Goal: Communication & Community: Participate in discussion

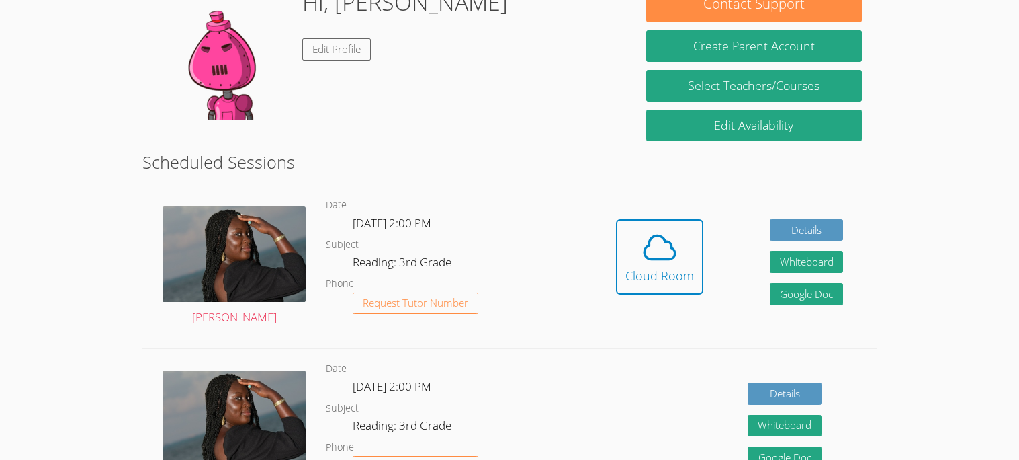
scroll to position [214, 0]
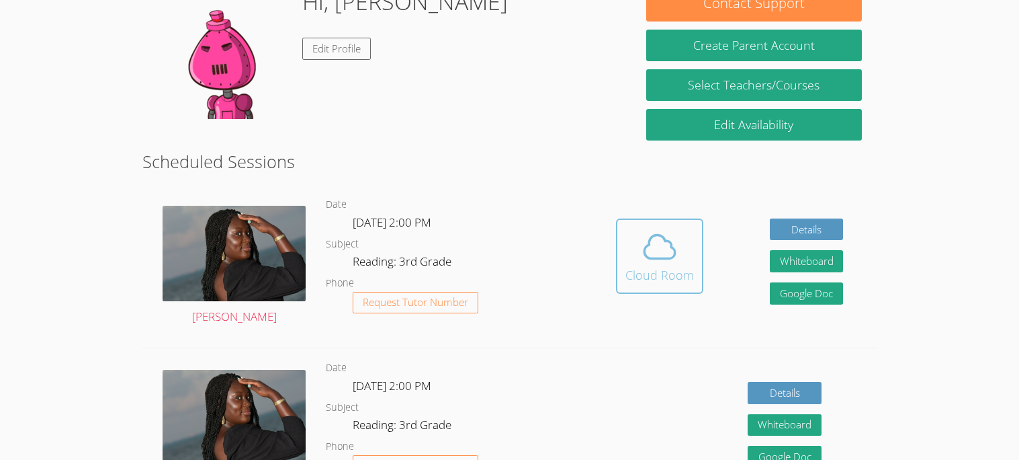
click at [663, 255] on icon at bounding box center [660, 247] width 38 height 38
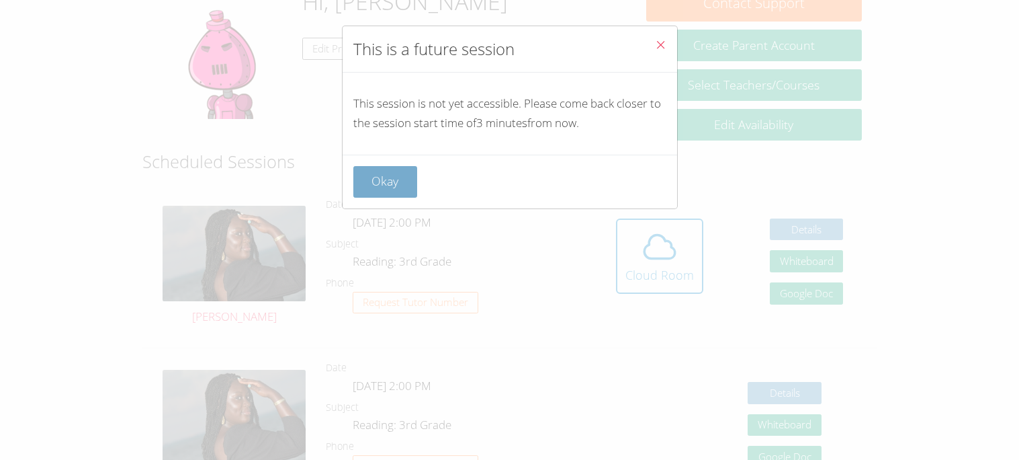
click at [358, 194] on button "Okay" at bounding box center [385, 182] width 65 height 32
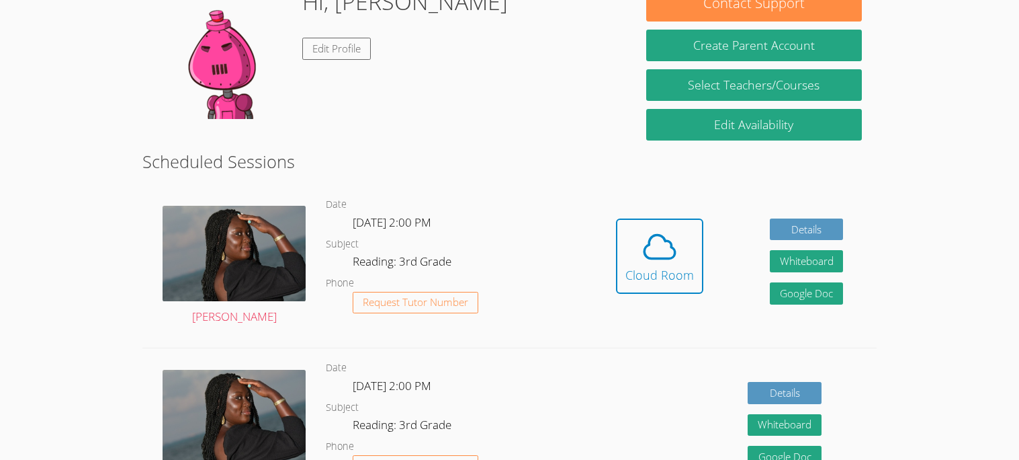
click at [649, 282] on div "Cloud Room" at bounding box center [660, 274] width 69 height 19
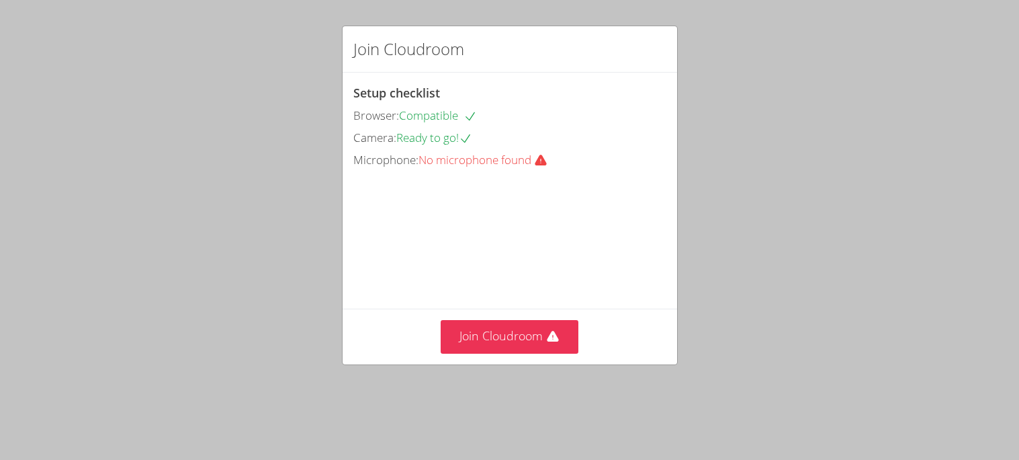
click at [559, 341] on div "Join Cloudroom" at bounding box center [510, 335] width 335 height 55
click at [542, 353] on button "Join Cloudroom" at bounding box center [510, 336] width 138 height 33
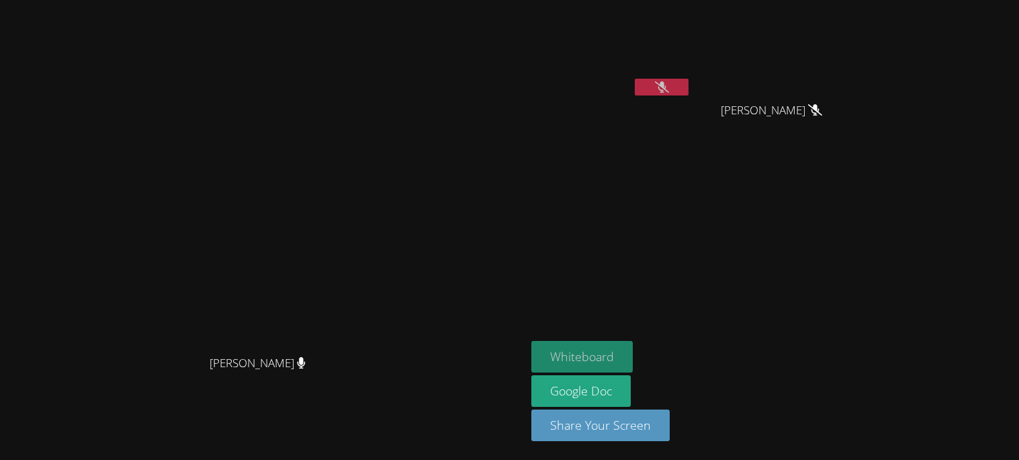
click at [633, 350] on button "Whiteboard" at bounding box center [581, 357] width 101 height 32
click at [689, 95] on button at bounding box center [662, 87] width 54 height 17
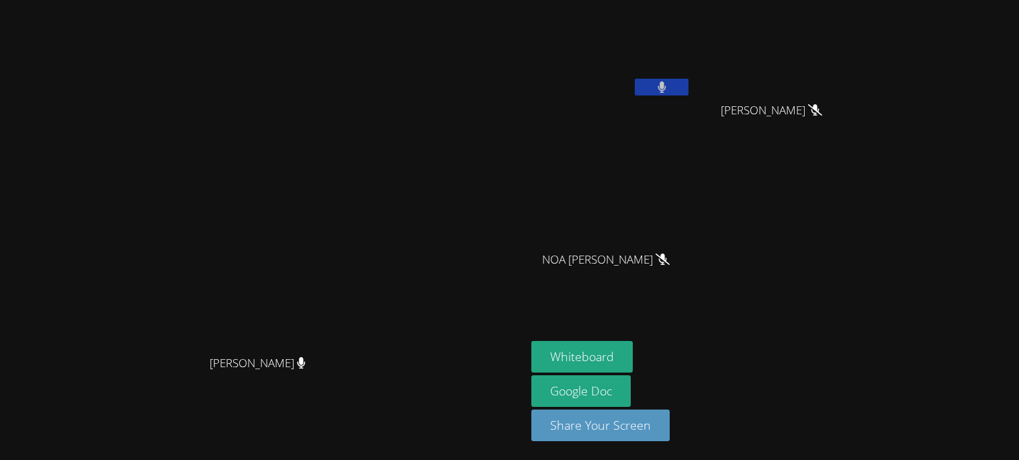
click at [689, 79] on button at bounding box center [662, 87] width 54 height 17
click at [689, 85] on button at bounding box center [662, 87] width 54 height 17
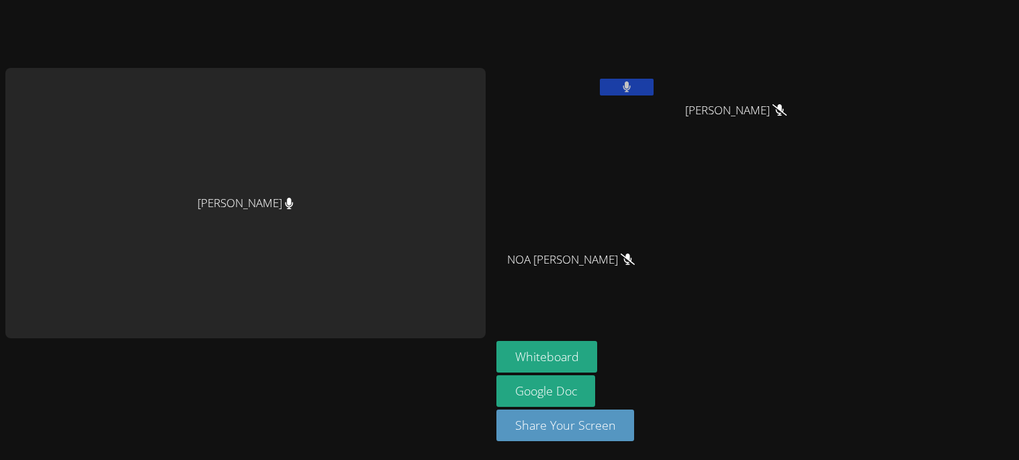
click at [653, 81] on button at bounding box center [627, 87] width 54 height 17
click at [610, 406] on div "Whiteboard Google Doc Share Your Screen" at bounding box center [659, 396] width 325 height 111
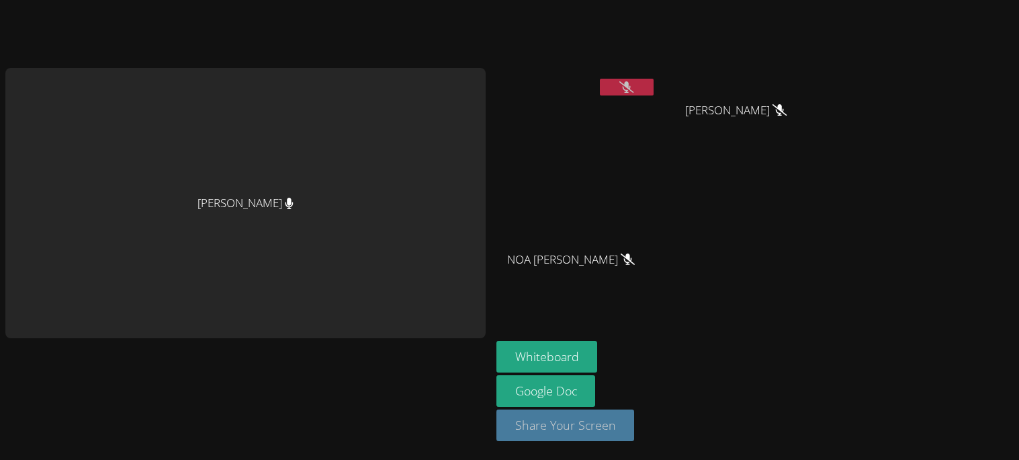
click at [611, 421] on button "Share Your Screen" at bounding box center [566, 425] width 138 height 32
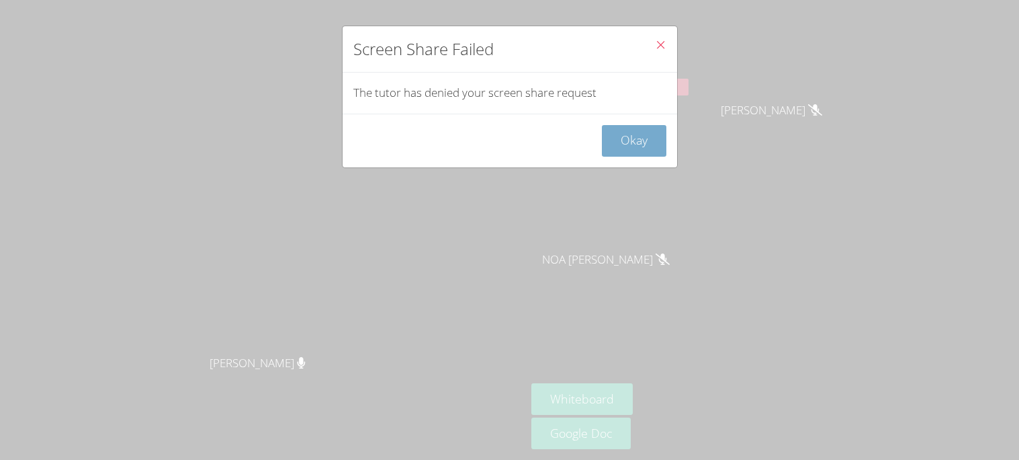
click at [638, 148] on button "Okay" at bounding box center [634, 141] width 65 height 32
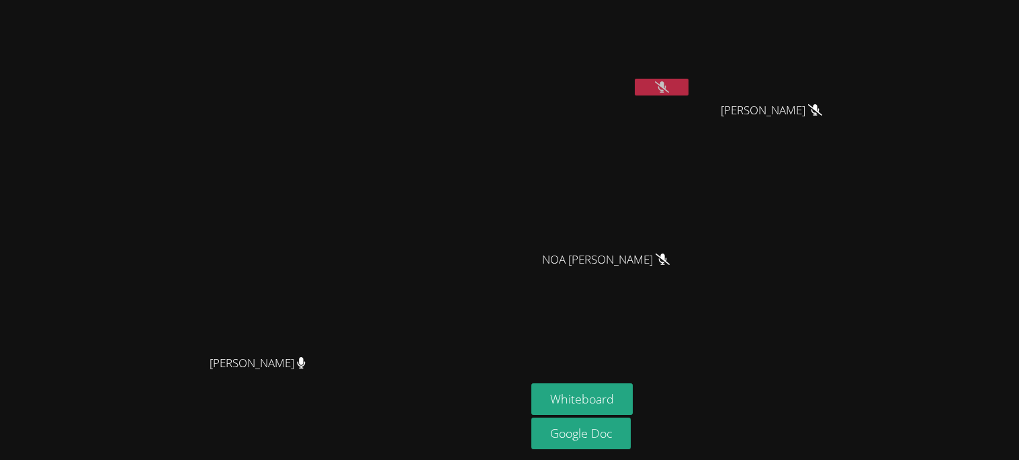
click at [689, 83] on button at bounding box center [662, 87] width 54 height 17
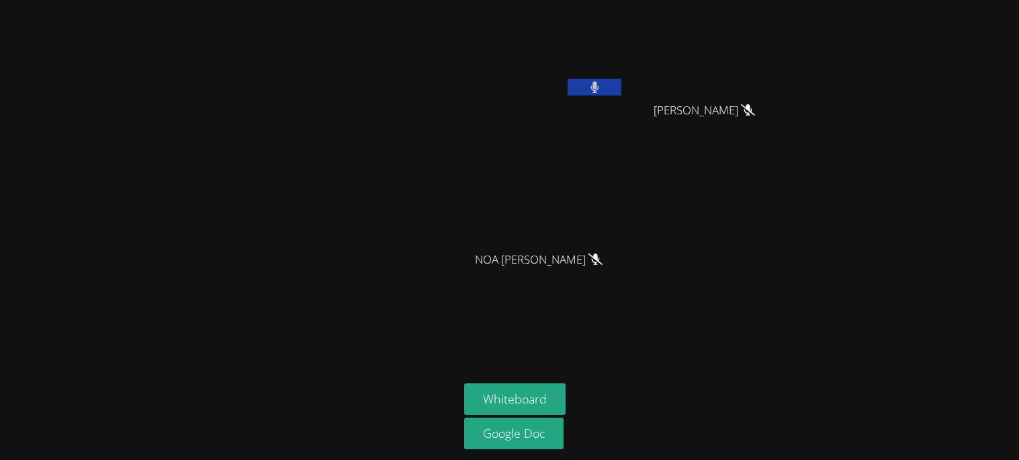
click at [595, 91] on icon at bounding box center [595, 86] width 9 height 11
click at [595, 91] on icon at bounding box center [595, 86] width 14 height 11
click at [595, 91] on icon at bounding box center [595, 86] width 9 height 11
click at [585, 84] on button at bounding box center [595, 87] width 54 height 17
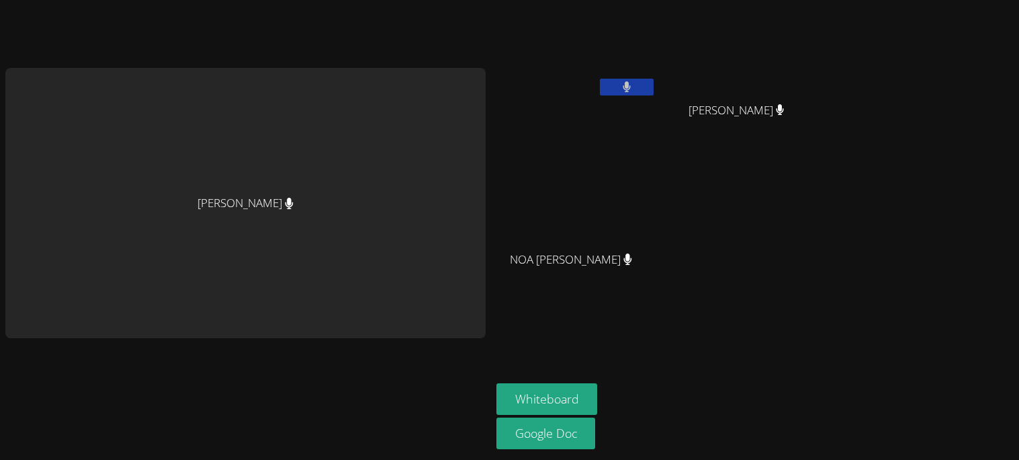
click at [618, 93] on button at bounding box center [627, 87] width 54 height 17
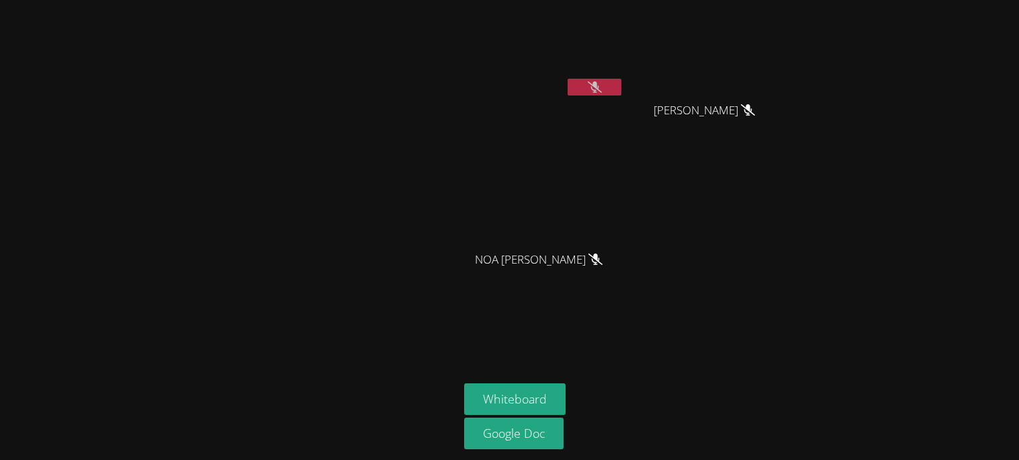
click at [618, 93] on button at bounding box center [595, 87] width 54 height 17
click at [587, 76] on video at bounding box center [544, 50] width 160 height 90
click at [594, 93] on button at bounding box center [595, 87] width 54 height 17
click at [594, 97] on div at bounding box center [595, 89] width 54 height 20
click at [593, 92] on icon at bounding box center [595, 86] width 14 height 11
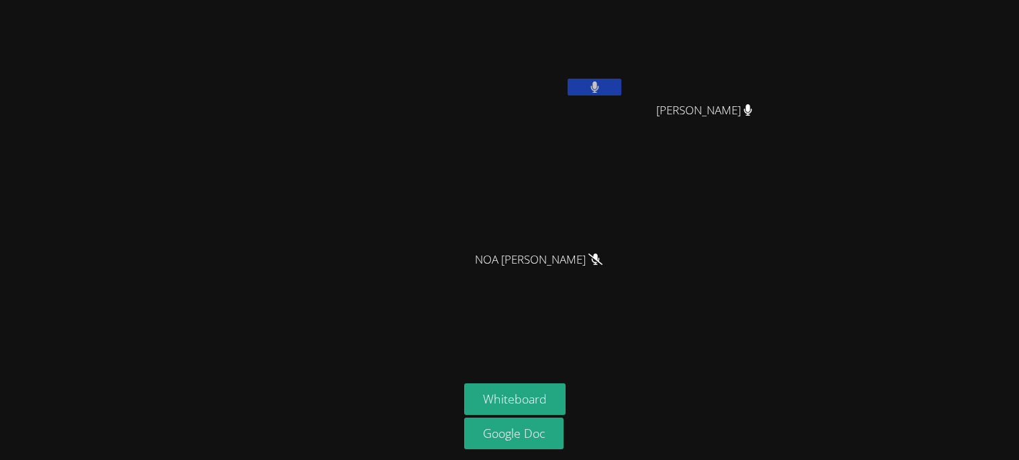
click at [593, 92] on icon at bounding box center [595, 86] width 8 height 11
click at [593, 92] on icon at bounding box center [595, 86] width 14 height 11
drag, startPoint x: 653, startPoint y: 108, endPoint x: 868, endPoint y: 107, distance: 215.0
click at [868, 107] on div "ALVARO LUNA MIAALIYANAH NIETO MIAALIYANAH NIETO NOA OLEA NOA OLEA Whiteboard Go…" at bounding box center [509, 230] width 1019 height 460
click at [817, 136] on div "ALVARO LUNA MIAALIYANAH NIETO MIAALIYANAH NIETO NOA OLEA NOA OLEA Whiteboard Go…" at bounding box center [509, 230] width 1019 height 460
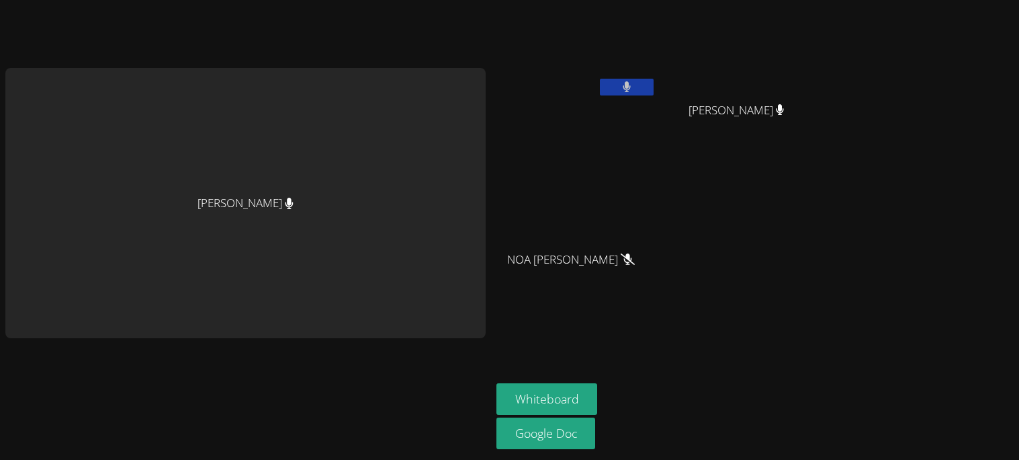
click at [630, 91] on icon at bounding box center [627, 86] width 8 height 11
click at [630, 91] on icon at bounding box center [627, 86] width 14 height 11
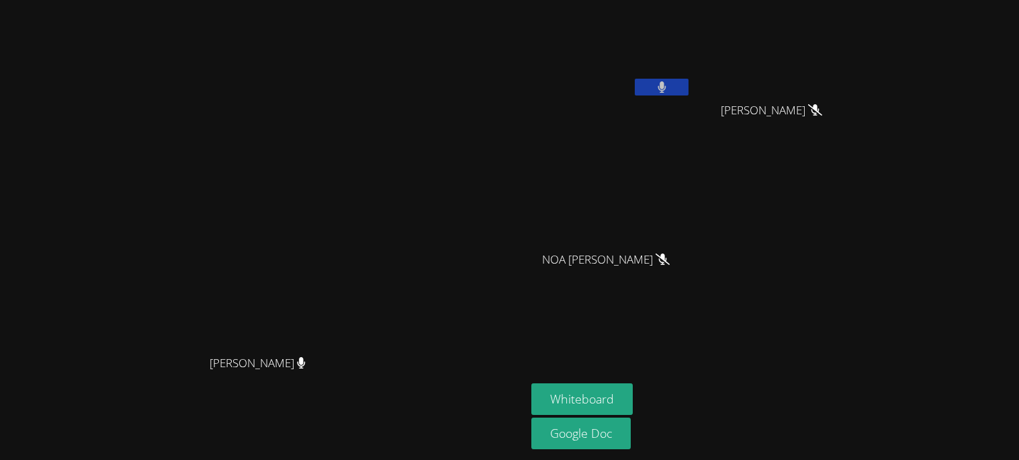
click at [683, 91] on button at bounding box center [662, 87] width 54 height 17
click at [244, 261] on video at bounding box center [264, 203] width 202 height 290
click at [689, 79] on button at bounding box center [662, 87] width 54 height 17
click at [689, 85] on button at bounding box center [662, 87] width 54 height 17
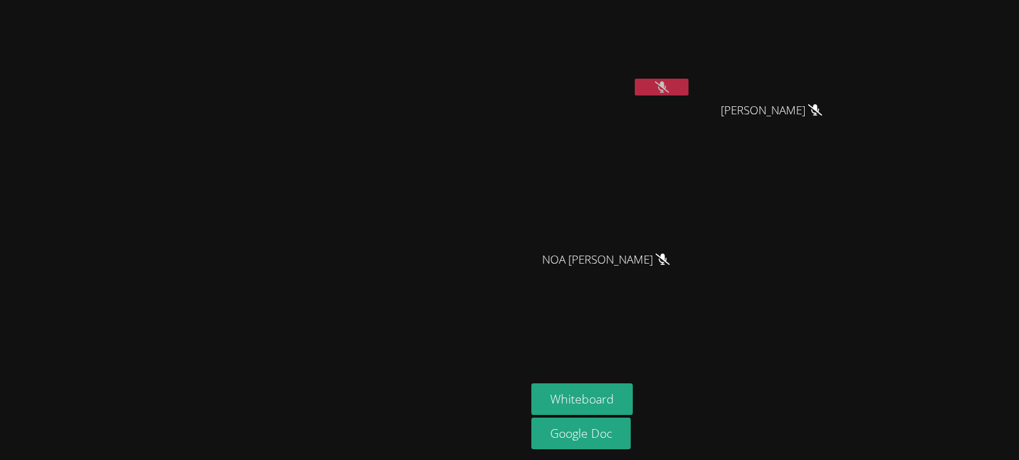
click at [689, 86] on button at bounding box center [662, 87] width 54 height 17
click at [689, 85] on button at bounding box center [662, 87] width 54 height 17
click at [669, 87] on icon at bounding box center [662, 86] width 14 height 11
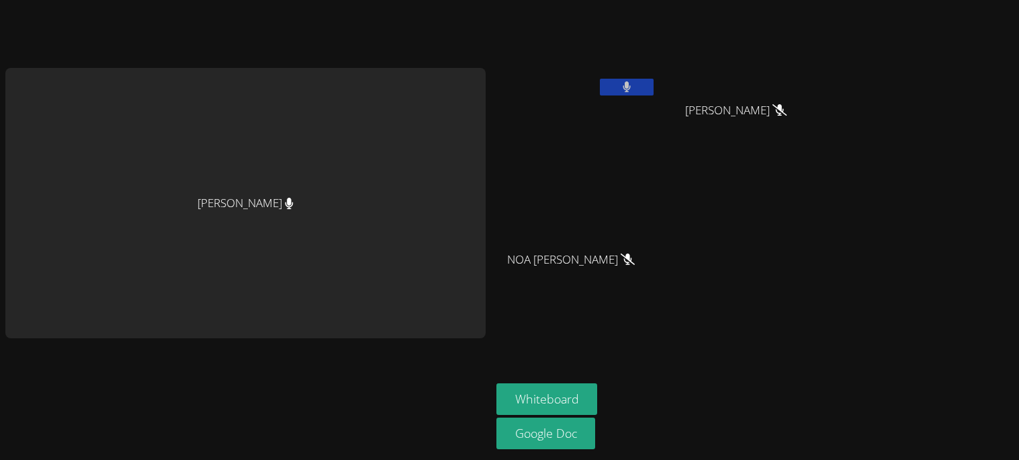
click at [625, 105] on div "ALVARO LUNA" at bounding box center [577, 77] width 160 height 144
click at [649, 58] on video at bounding box center [577, 50] width 160 height 90
click at [640, 72] on video at bounding box center [577, 50] width 160 height 90
click at [637, 109] on div "ALVARO LUNA" at bounding box center [577, 77] width 160 height 144
click at [632, 105] on div "ALVARO LUNA" at bounding box center [577, 77] width 160 height 144
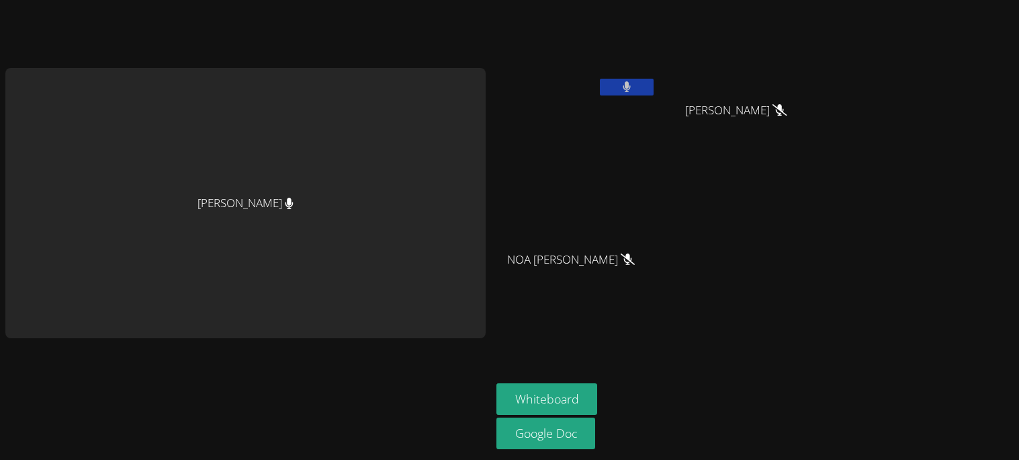
click at [631, 86] on icon at bounding box center [627, 86] width 8 height 11
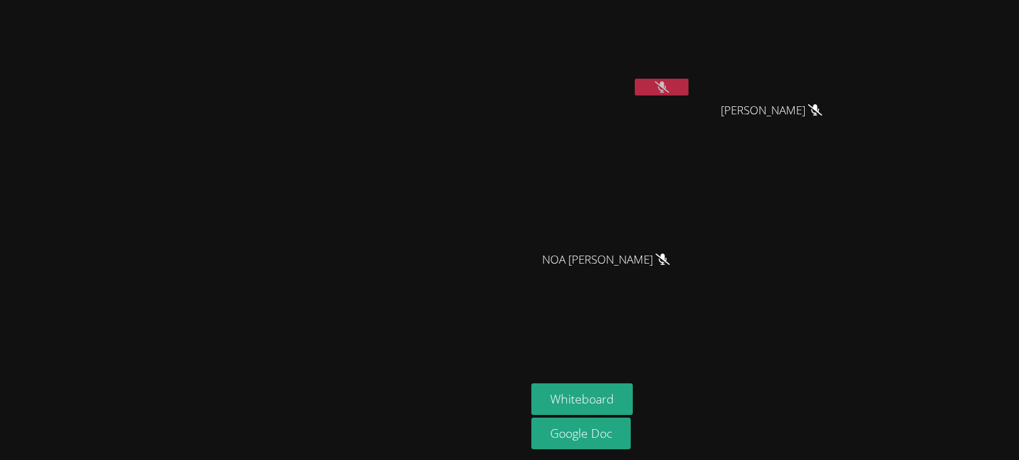
click at [689, 93] on button at bounding box center [662, 87] width 54 height 17
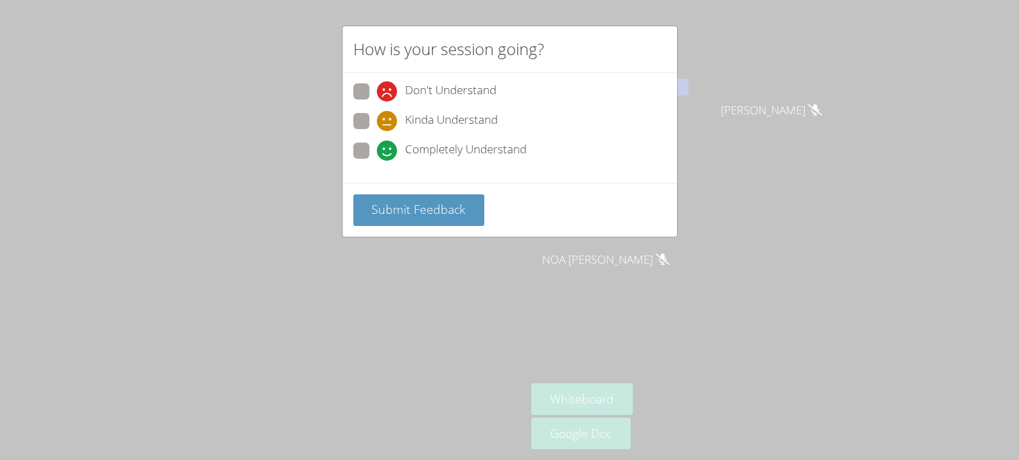
click at [373, 129] on label "Kinda Understand" at bounding box center [425, 122] width 144 height 18
click at [377, 124] on input "Kinda Understand" at bounding box center [382, 118] width 11 height 11
radio input "true"
click at [372, 152] on label "Completely Understand" at bounding box center [439, 151] width 173 height 18
click at [377, 152] on input "Completely Understand" at bounding box center [382, 147] width 11 height 11
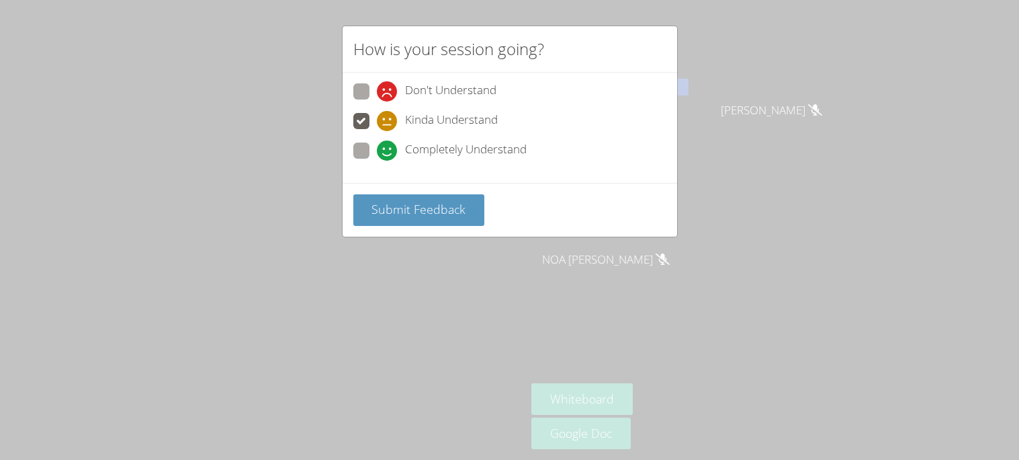
radio input "true"
click at [419, 198] on button "Submit Feedback" at bounding box center [419, 210] width 132 height 32
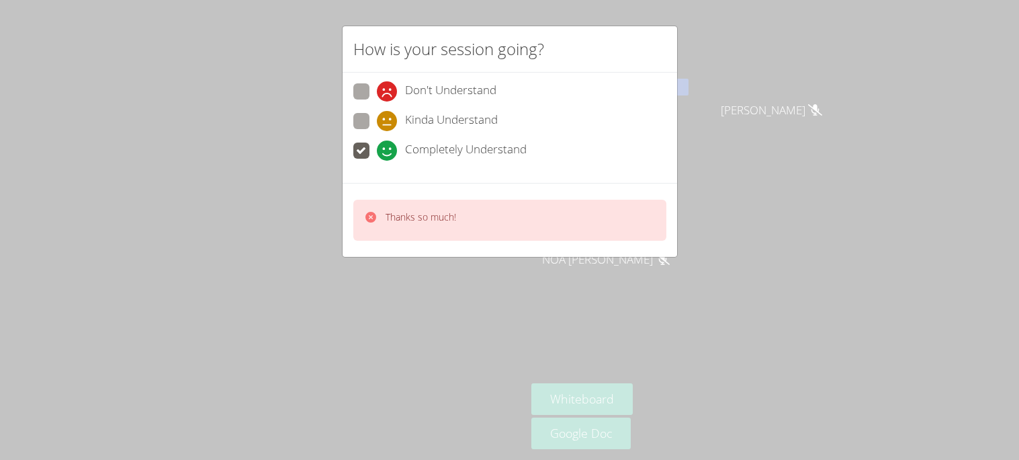
click at [421, 187] on div "Thanks so much!" at bounding box center [510, 220] width 335 height 74
click at [801, 88] on div "How is your session going? Don't Understand Kinda Understand Completely Underst…" at bounding box center [509, 230] width 1019 height 460
click at [811, 89] on div "How is your session going? Don't Understand Kinda Understand Completely Underst…" at bounding box center [509, 230] width 1019 height 460
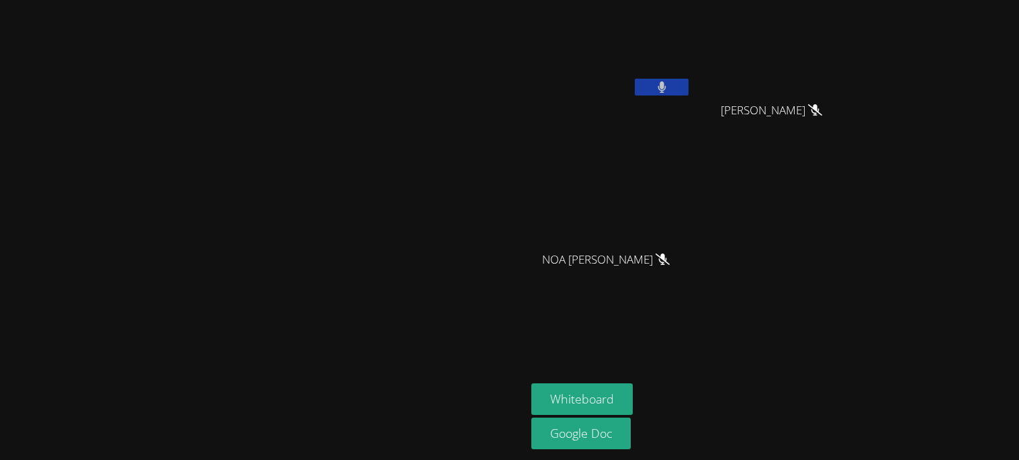
click at [667, 87] on icon at bounding box center [662, 86] width 9 height 11
click at [689, 87] on button at bounding box center [662, 87] width 54 height 17
click at [669, 91] on icon at bounding box center [662, 86] width 14 height 11
click at [666, 87] on icon at bounding box center [662, 86] width 8 height 11
click at [689, 88] on button at bounding box center [662, 87] width 54 height 17
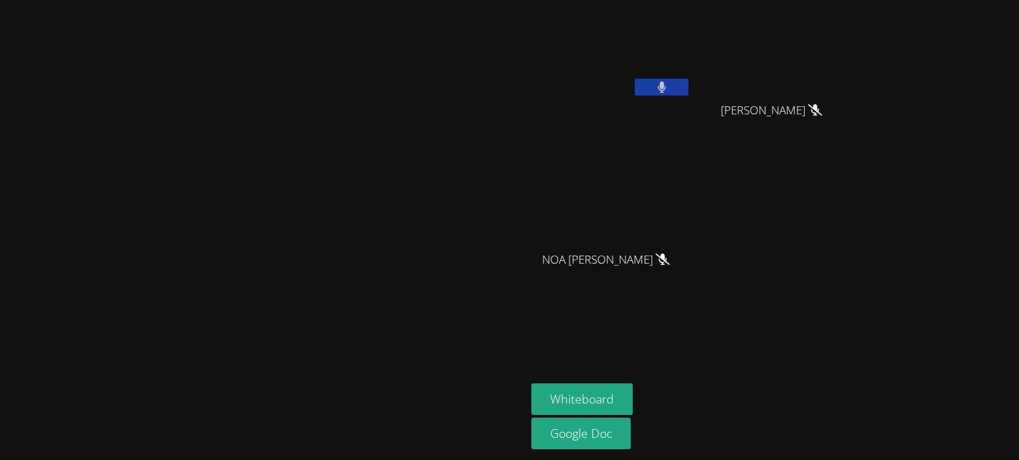
click at [689, 87] on button at bounding box center [662, 87] width 54 height 17
click at [669, 87] on icon at bounding box center [662, 86] width 14 height 11
click at [667, 87] on icon at bounding box center [662, 86] width 9 height 11
click at [669, 87] on icon at bounding box center [662, 86] width 14 height 11
click at [667, 87] on icon at bounding box center [662, 86] width 9 height 11
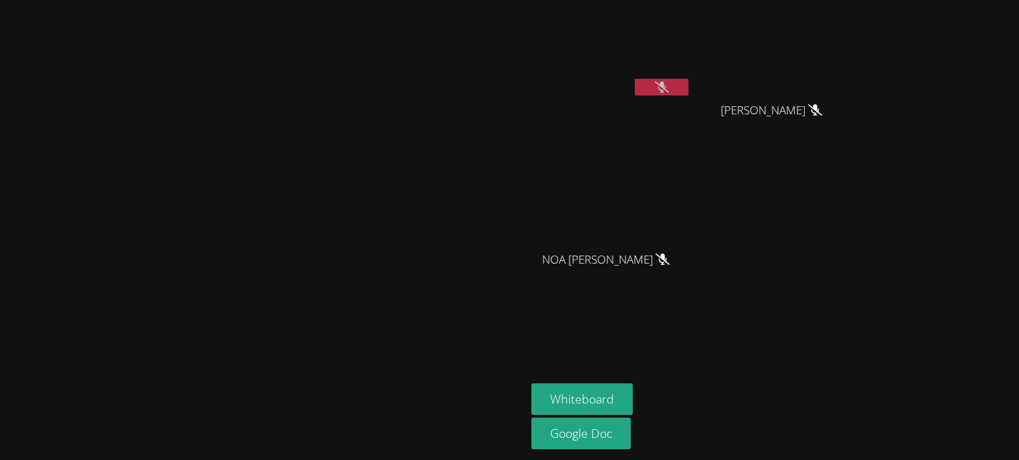
click at [669, 87] on icon at bounding box center [662, 86] width 14 height 11
click at [689, 86] on button at bounding box center [662, 87] width 54 height 17
click at [669, 85] on icon at bounding box center [662, 86] width 14 height 11
click at [689, 83] on button at bounding box center [662, 87] width 54 height 17
click at [669, 85] on icon at bounding box center [662, 86] width 14 height 11
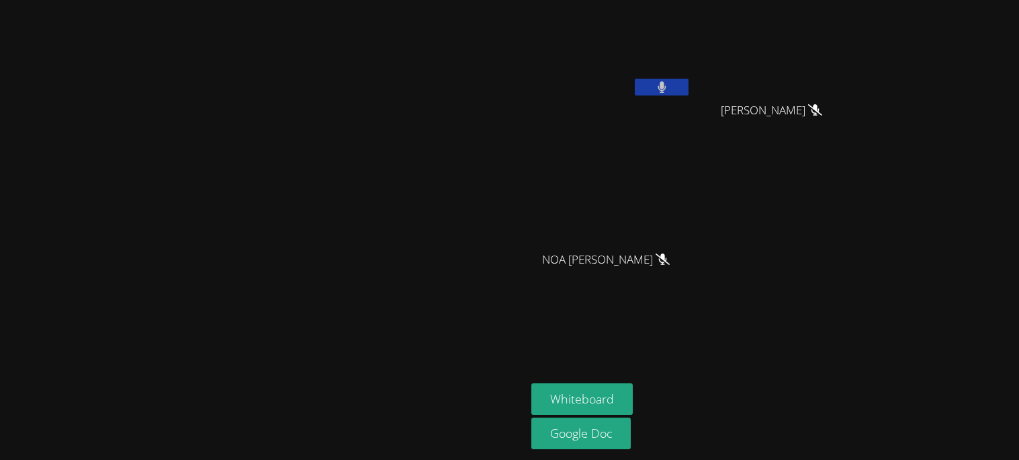
click at [689, 91] on button at bounding box center [662, 87] width 54 height 17
click at [689, 87] on button at bounding box center [662, 87] width 54 height 17
click at [669, 91] on icon at bounding box center [662, 86] width 14 height 11
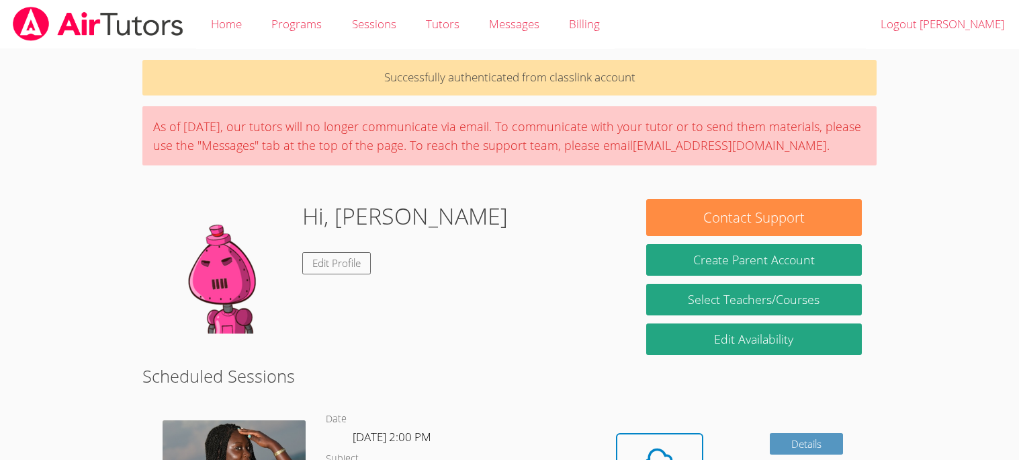
scroll to position [214, 0]
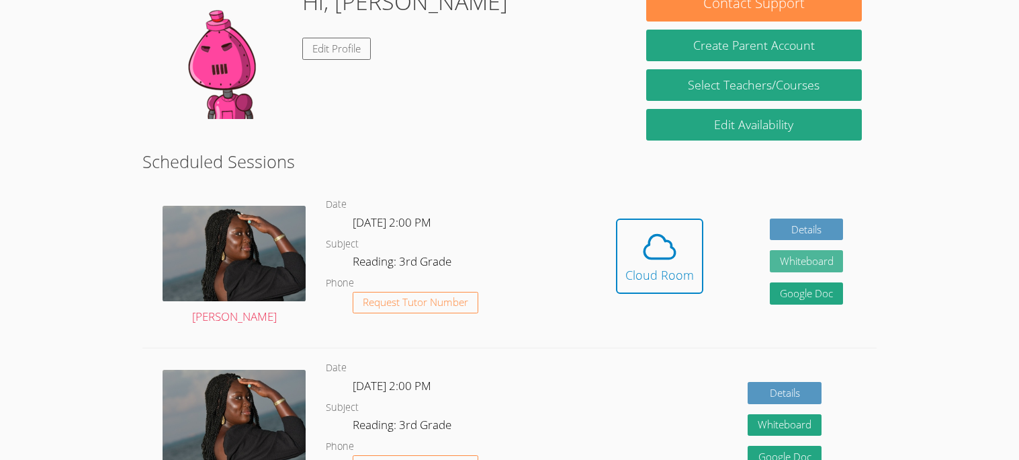
click at [778, 263] on button "Whiteboard" at bounding box center [807, 261] width 74 height 22
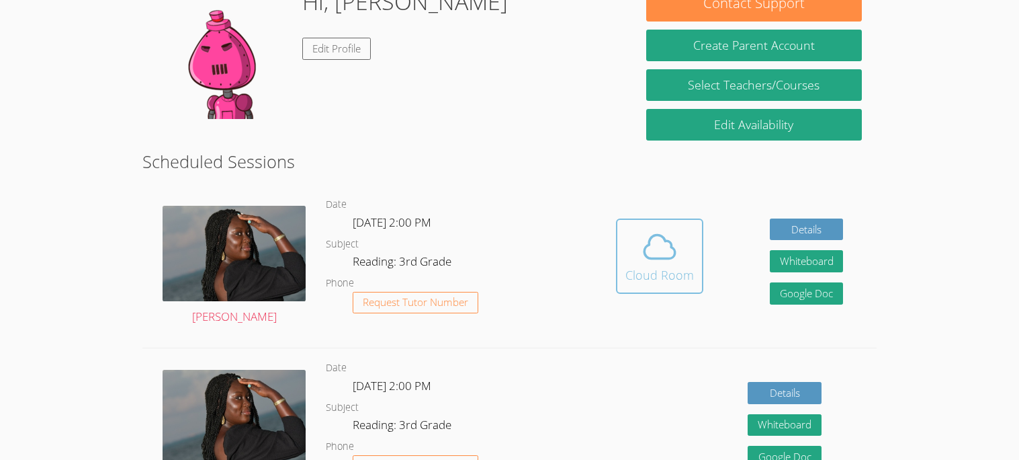
click at [649, 265] on div "Cloud Room" at bounding box center [660, 274] width 69 height 19
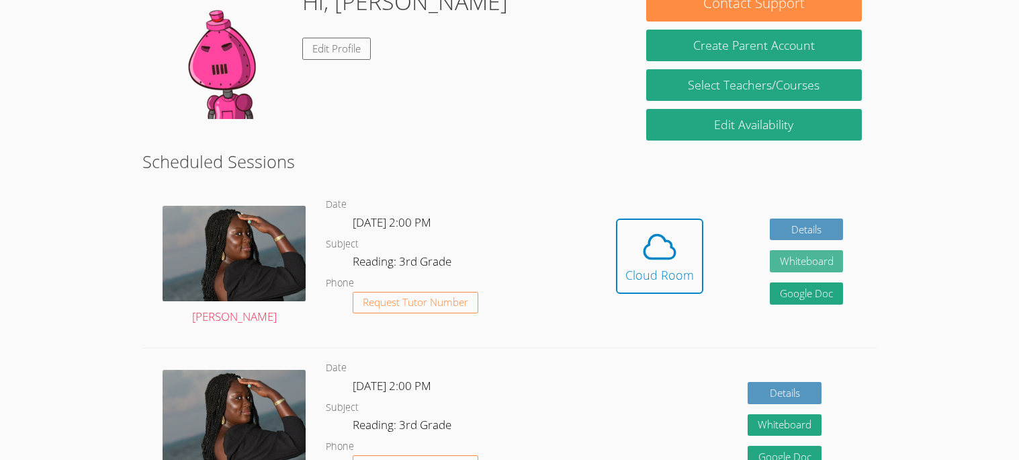
click at [821, 263] on button "Whiteboard" at bounding box center [807, 261] width 74 height 22
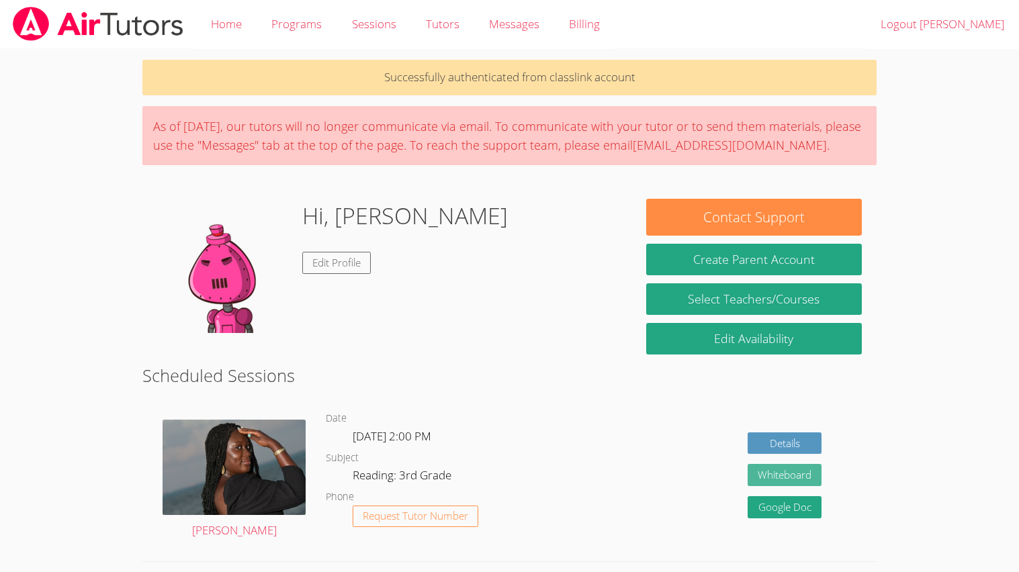
click at [782, 459] on button "Whiteboard" at bounding box center [785, 475] width 74 height 22
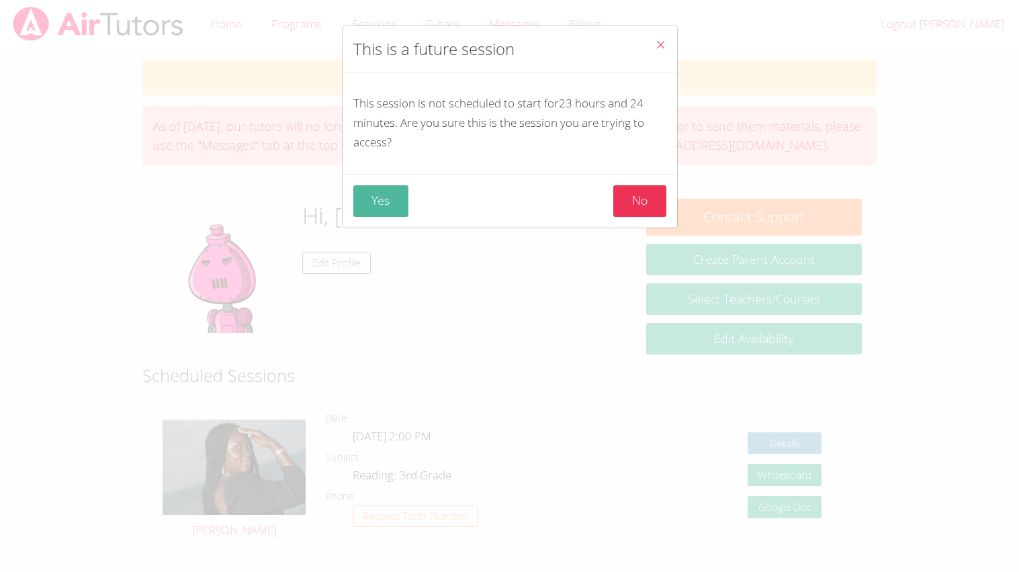
click at [374, 200] on button "Yes" at bounding box center [381, 201] width 56 height 32
